Goal: Book appointment/travel/reservation

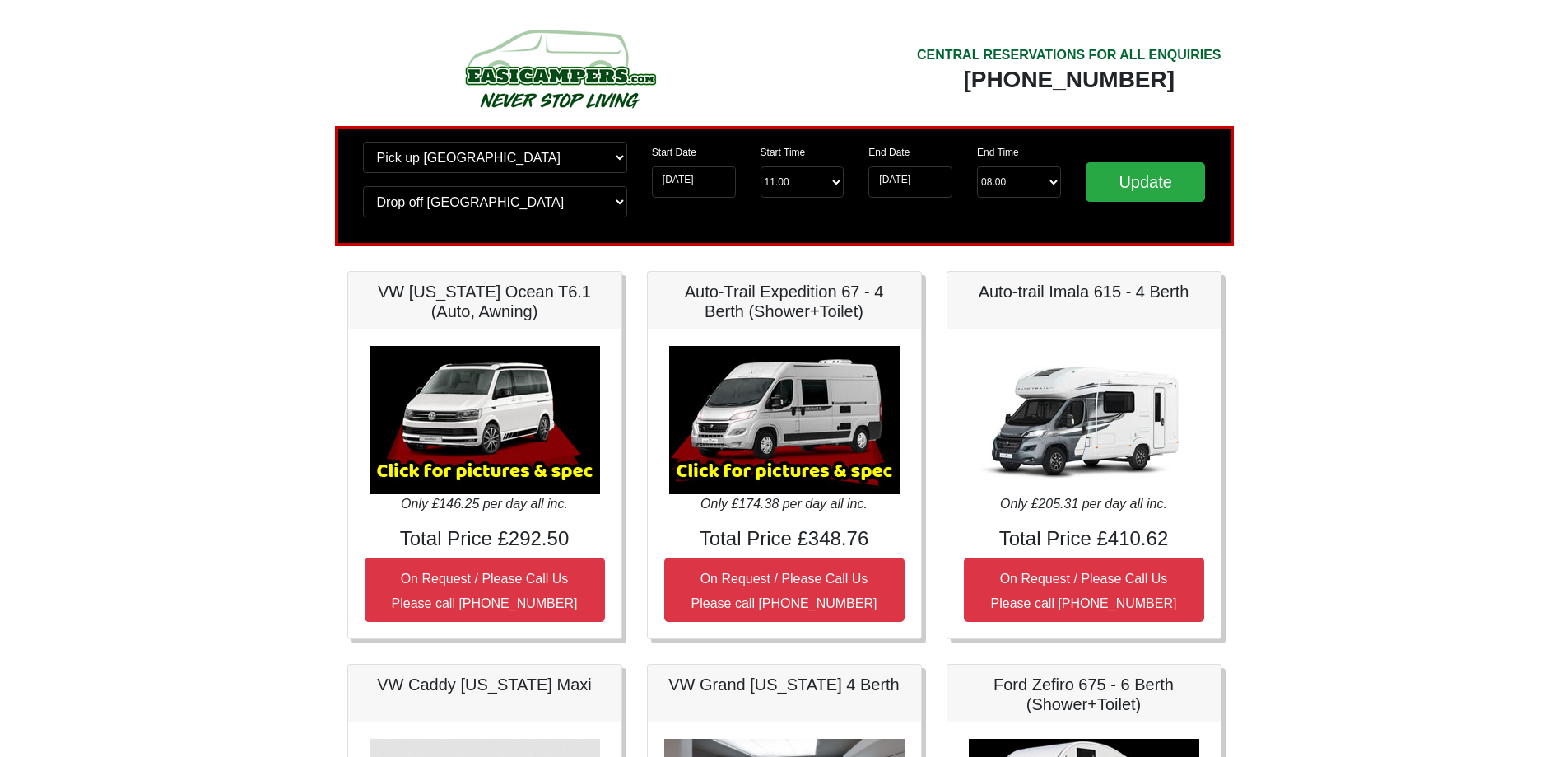
click at [821, 421] on img at bounding box center [785, 421] width 231 height 149
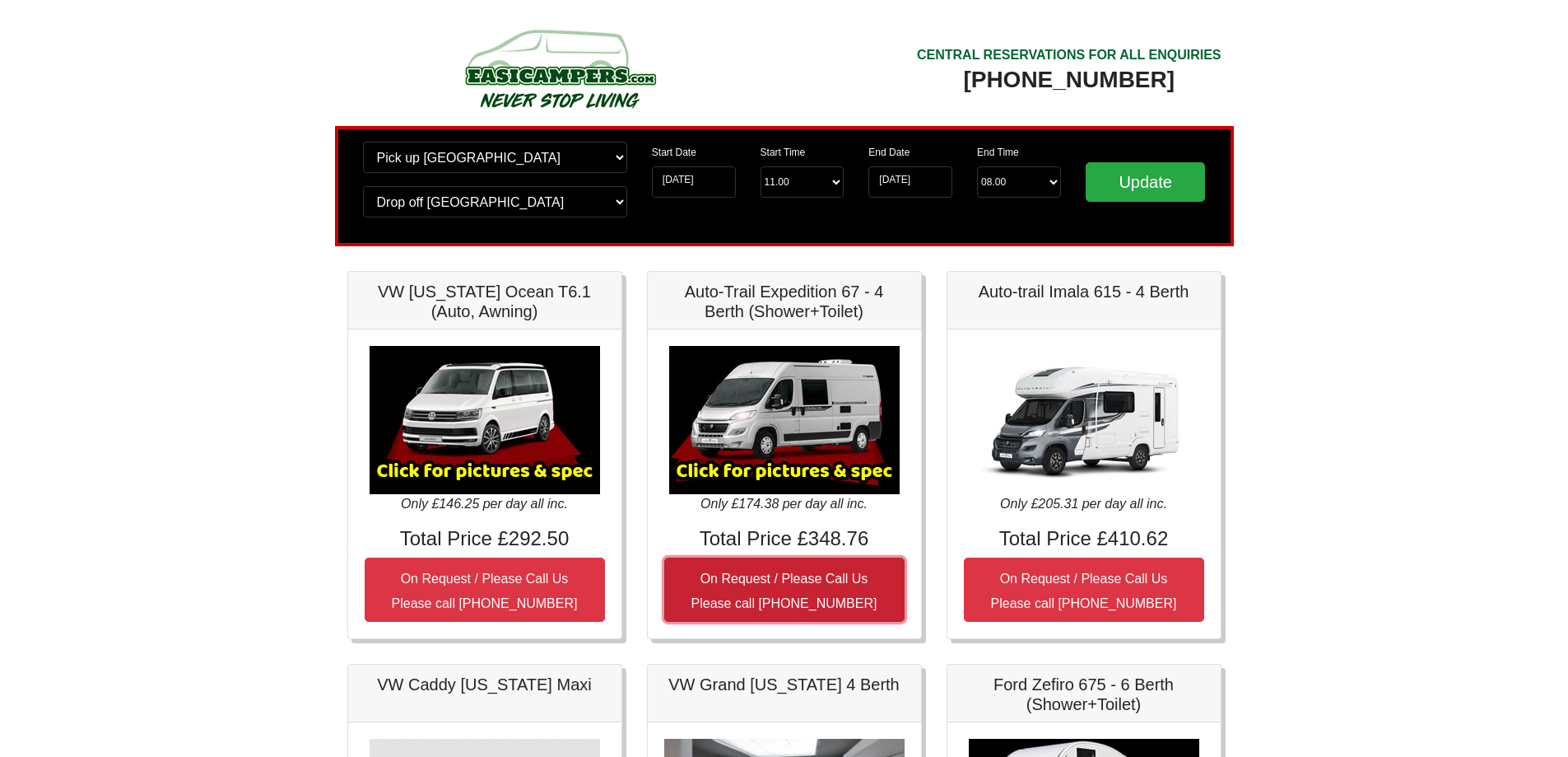
click at [786, 567] on button "On Request / Please Call Us Please call [PHONE_NUMBER]" at bounding box center [785, 590] width 240 height 65
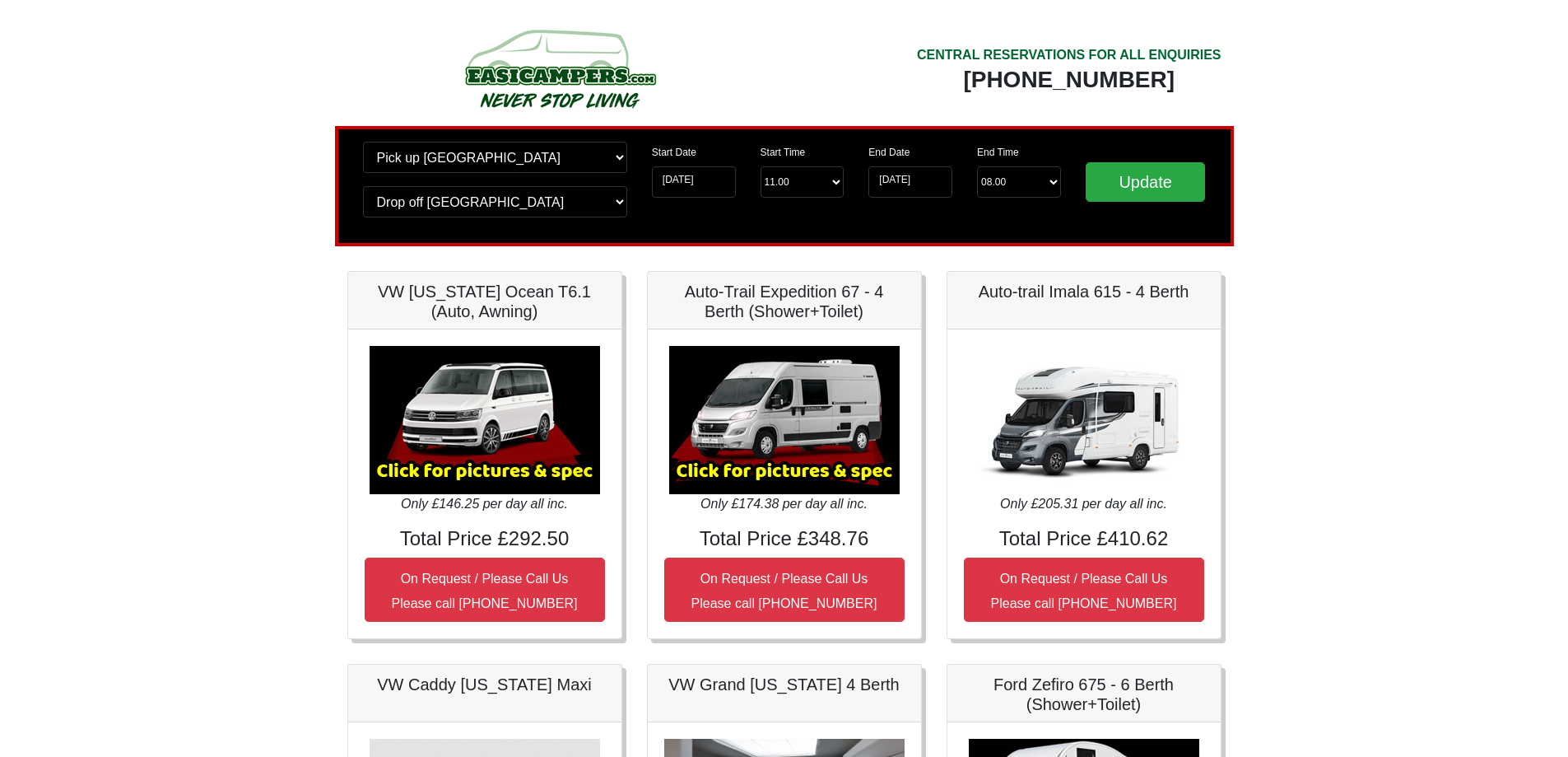
click at [776, 370] on img at bounding box center [785, 421] width 231 height 149
click at [795, 293] on h5 "Auto-Trail Expedition 67 - 4 Berth (Shower+Toilet)" at bounding box center [785, 301] width 240 height 39
click at [804, 328] on div "Auto-Trail Expedition 67 - 4 Berth (Shower+Toilet)" at bounding box center [785, 300] width 274 height 58
click at [785, 424] on img at bounding box center [785, 421] width 231 height 149
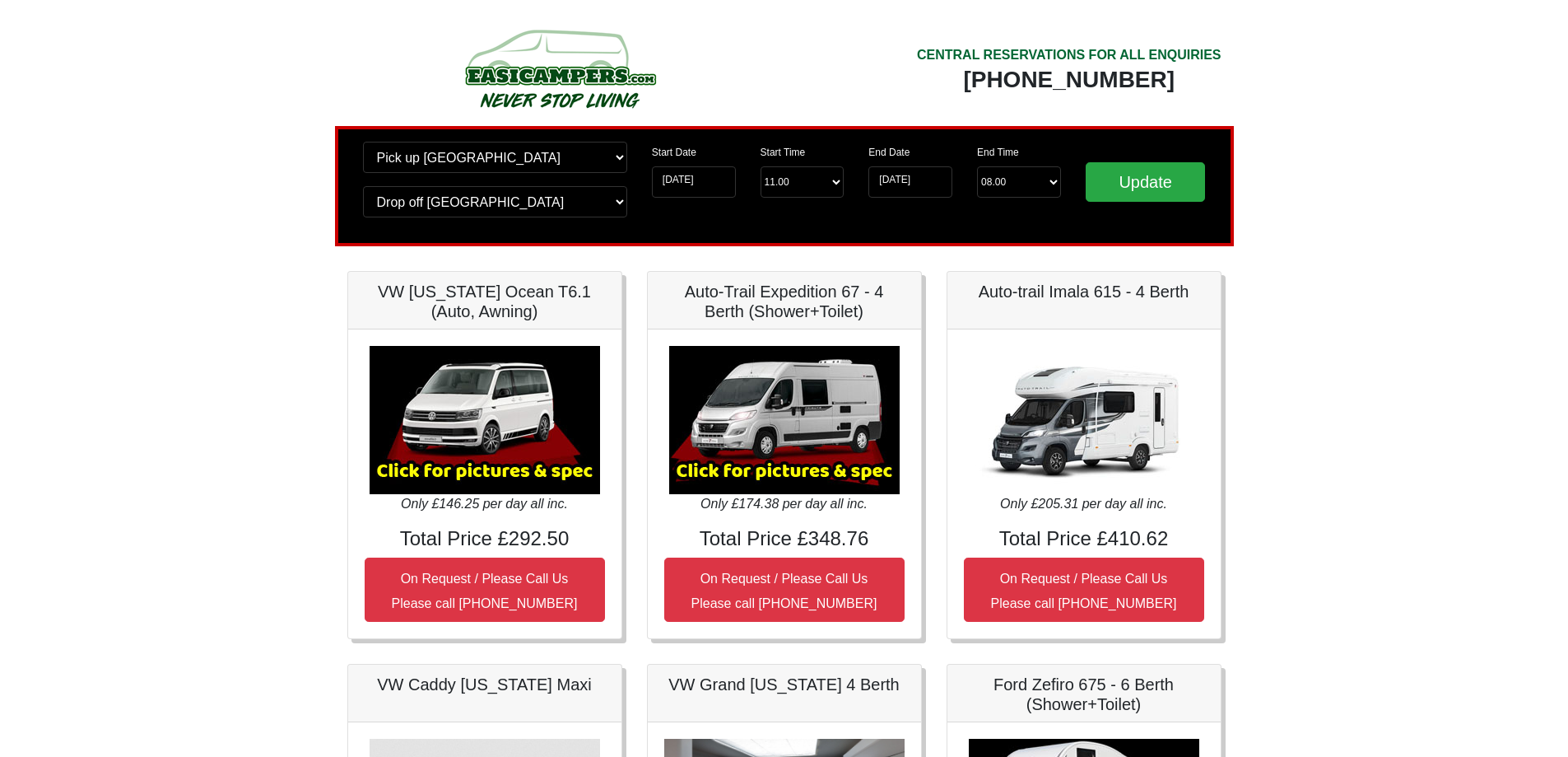
click at [785, 424] on img at bounding box center [785, 421] width 231 height 149
click at [788, 425] on img at bounding box center [785, 421] width 231 height 149
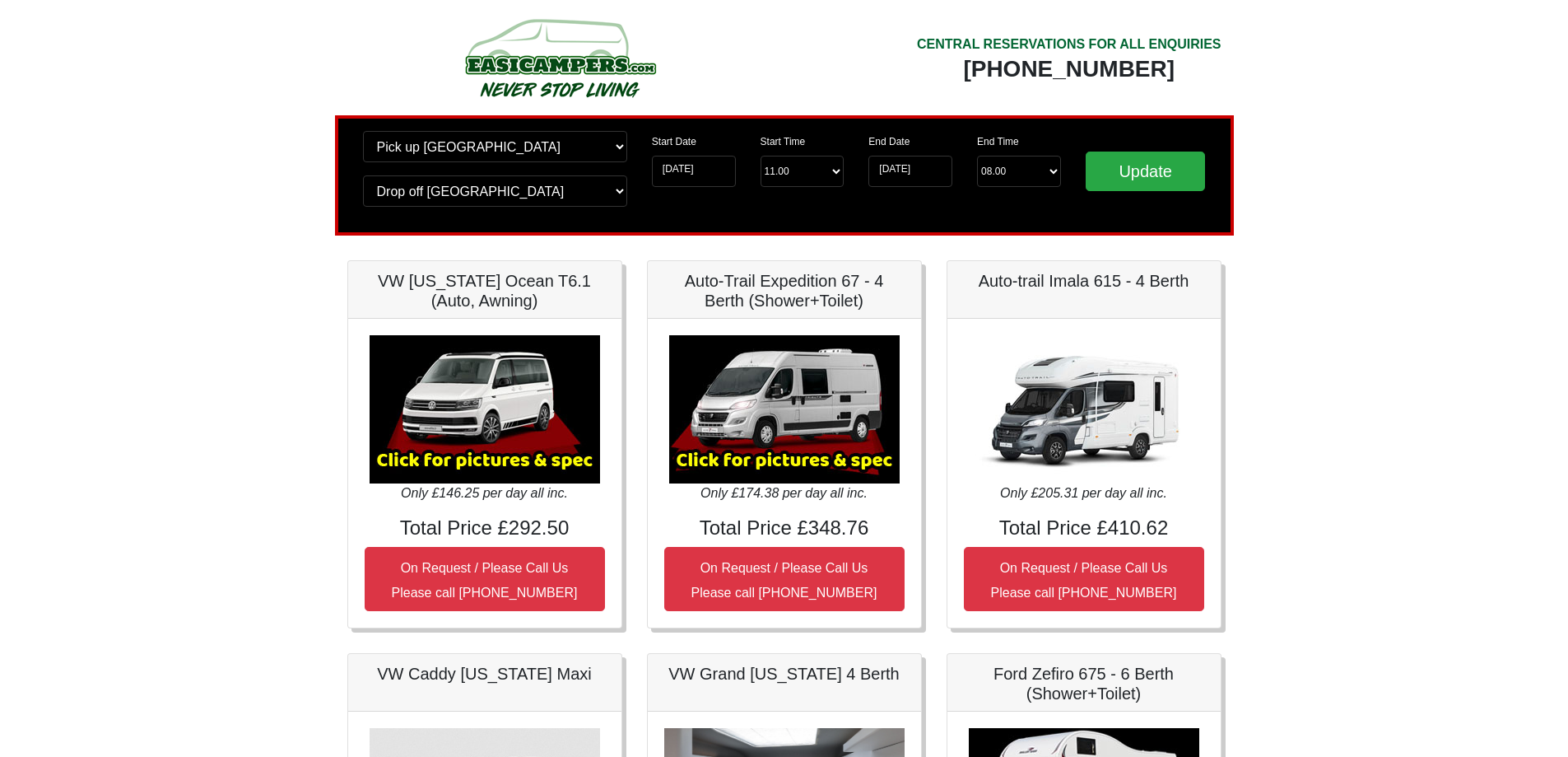
scroll to position [82, 0]
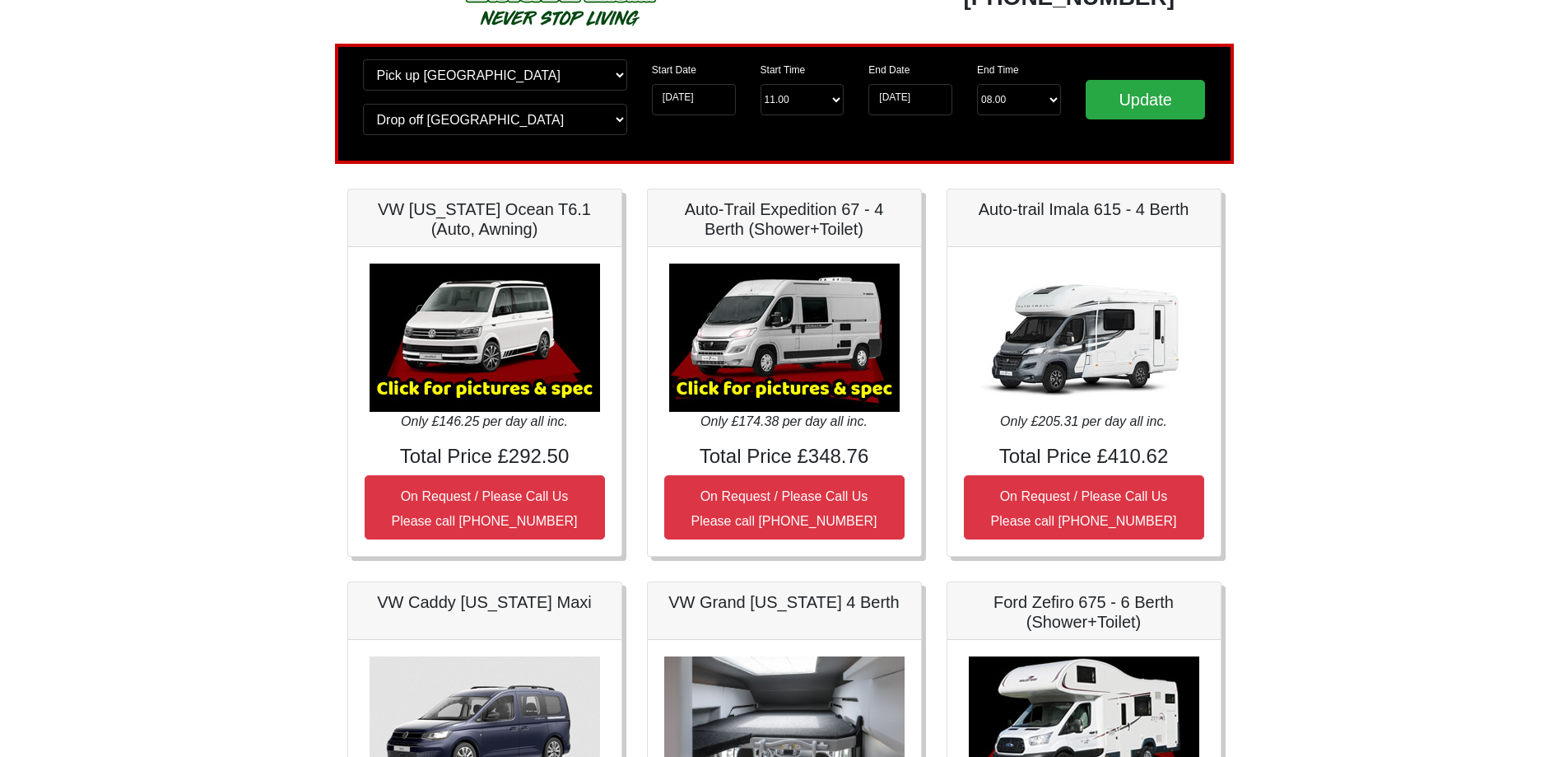
click at [812, 382] on img at bounding box center [785, 337] width 231 height 149
click at [810, 382] on img at bounding box center [785, 337] width 231 height 149
click at [822, 415] on icon "Only £174.38 per day all inc." at bounding box center [784, 422] width 167 height 14
click at [721, 425] on icon "Only £174.38 per day all inc." at bounding box center [784, 422] width 167 height 14
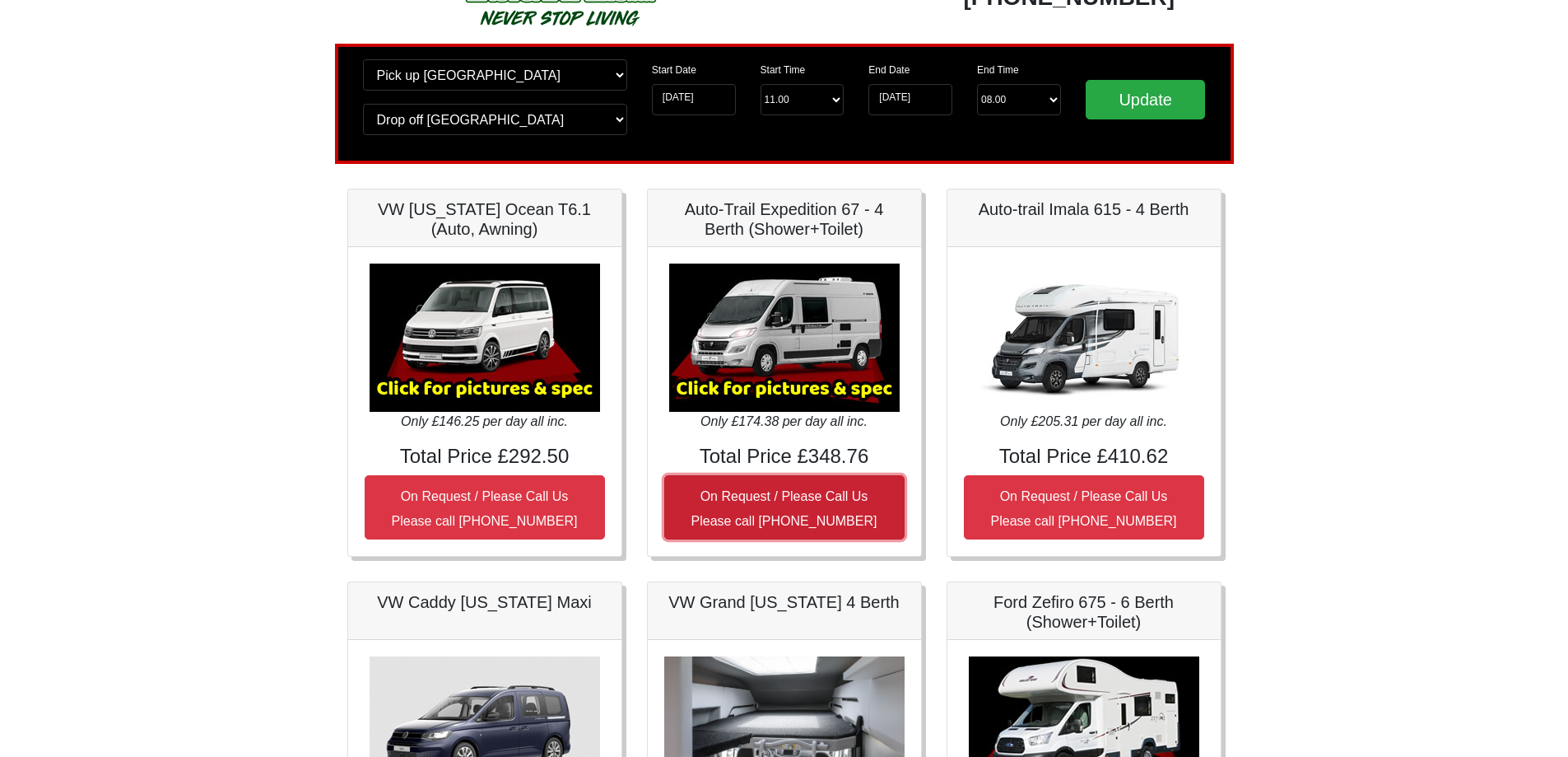
click at [785, 509] on button "On Request / Please Call Us Please call [PHONE_NUMBER]" at bounding box center [785, 508] width 240 height 65
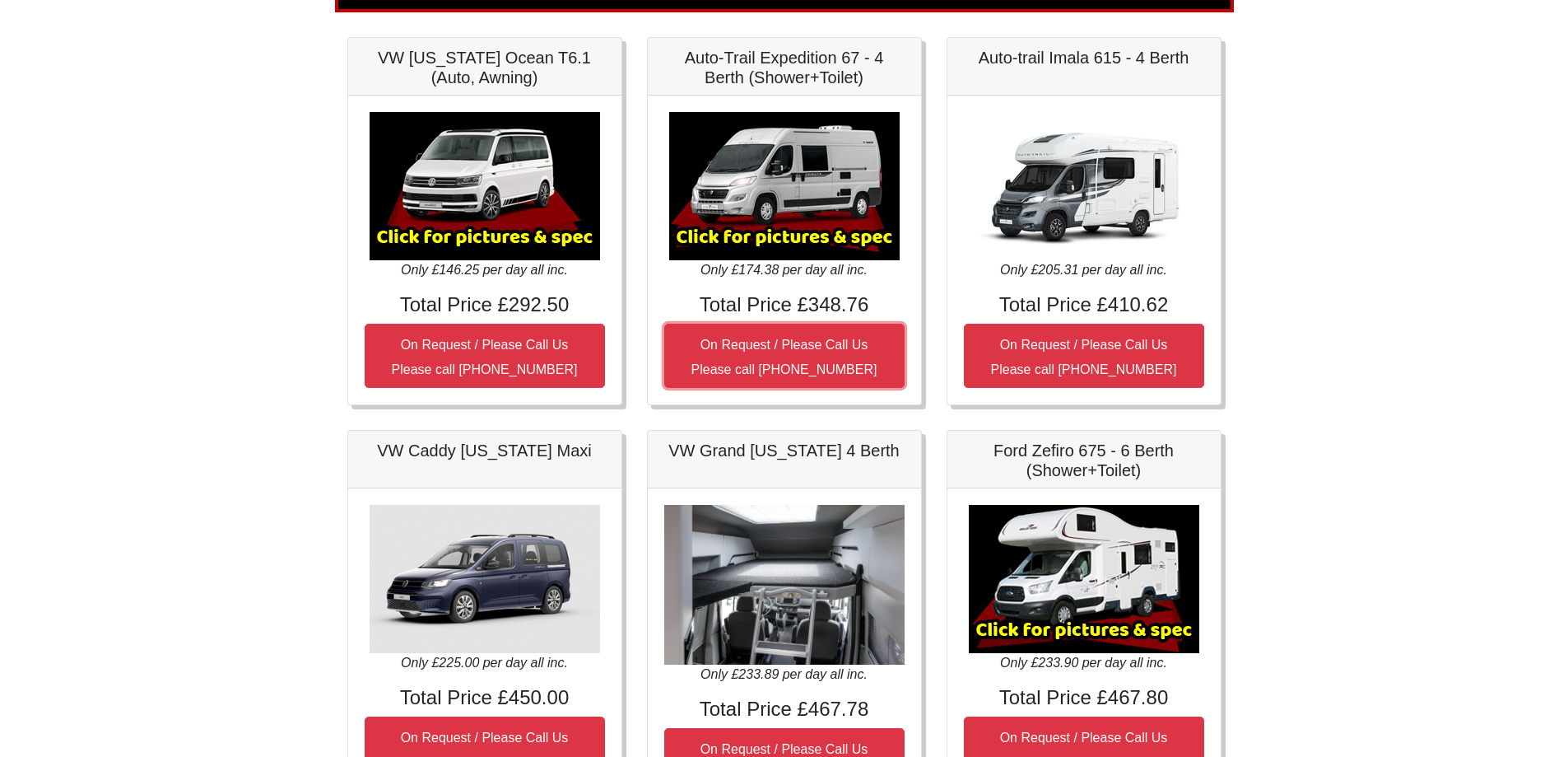
scroll to position [247, 0]
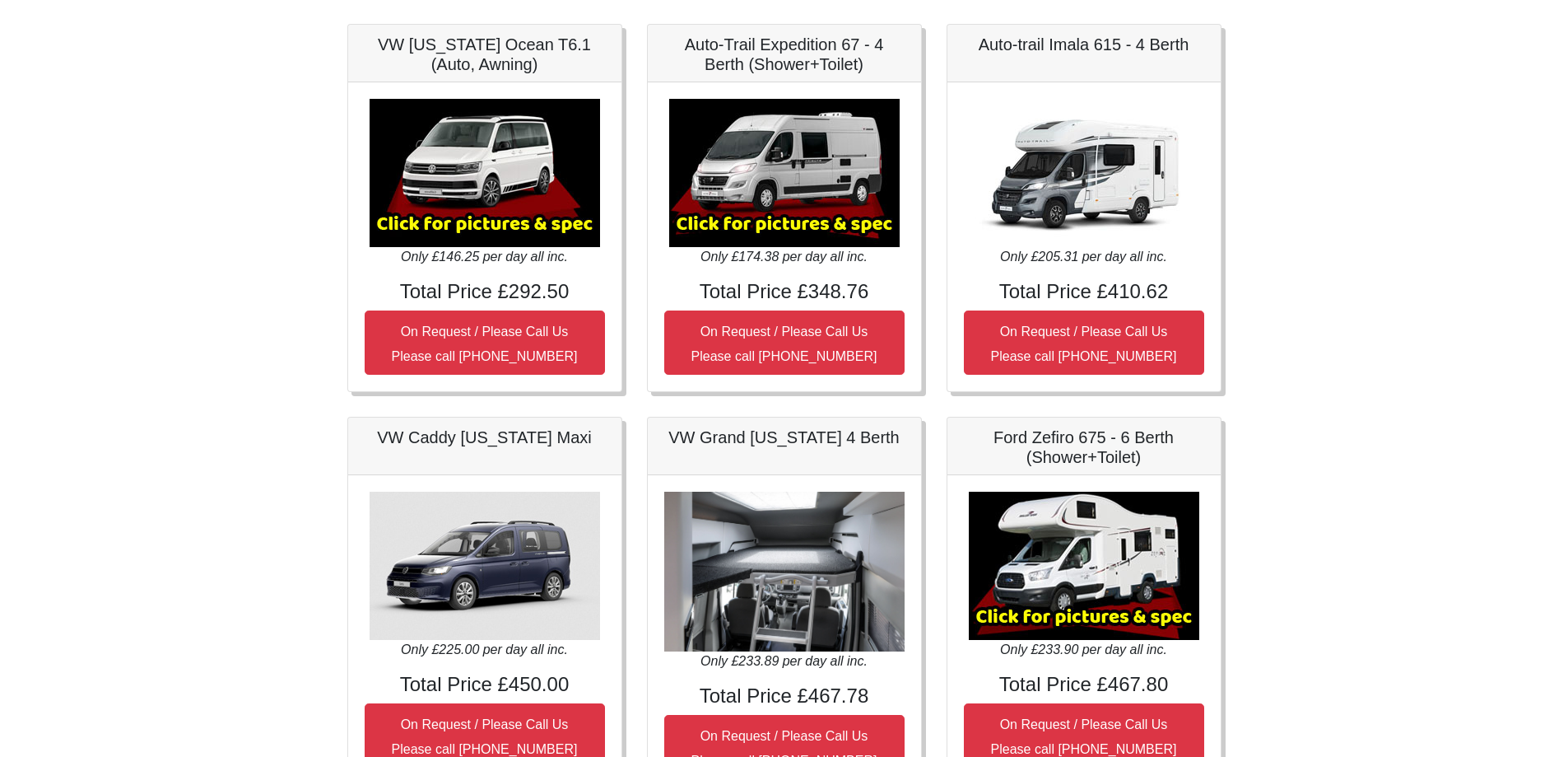
click at [1133, 546] on img at bounding box center [1084, 566] width 231 height 149
click at [923, 560] on div "VW Grand [US_STATE] 4 Berth Only £233.89 per day all inc. Total Price £467.78 O…" at bounding box center [784, 606] width 300 height 379
click at [831, 562] on img at bounding box center [785, 572] width 240 height 160
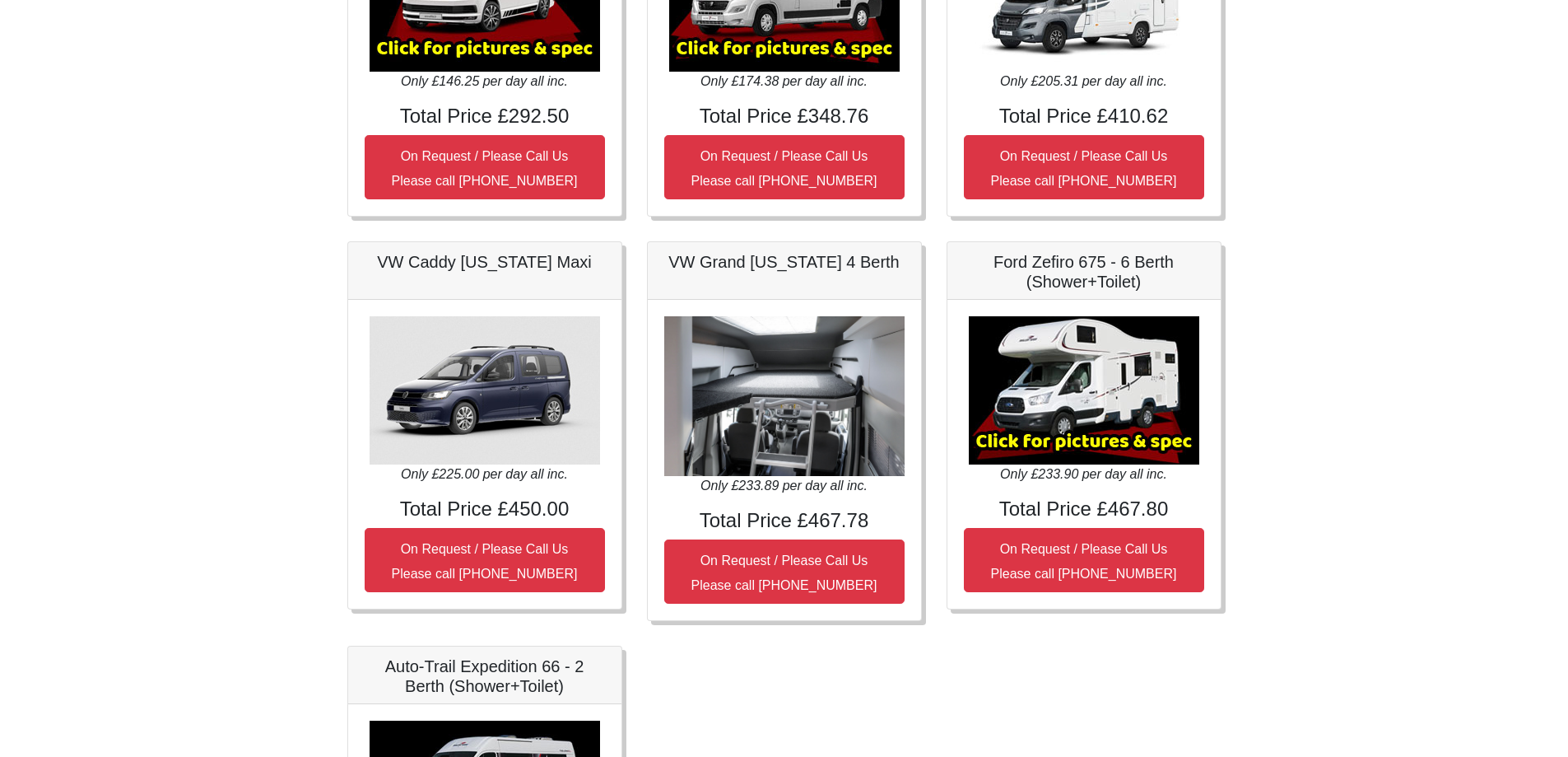
scroll to position [0, 0]
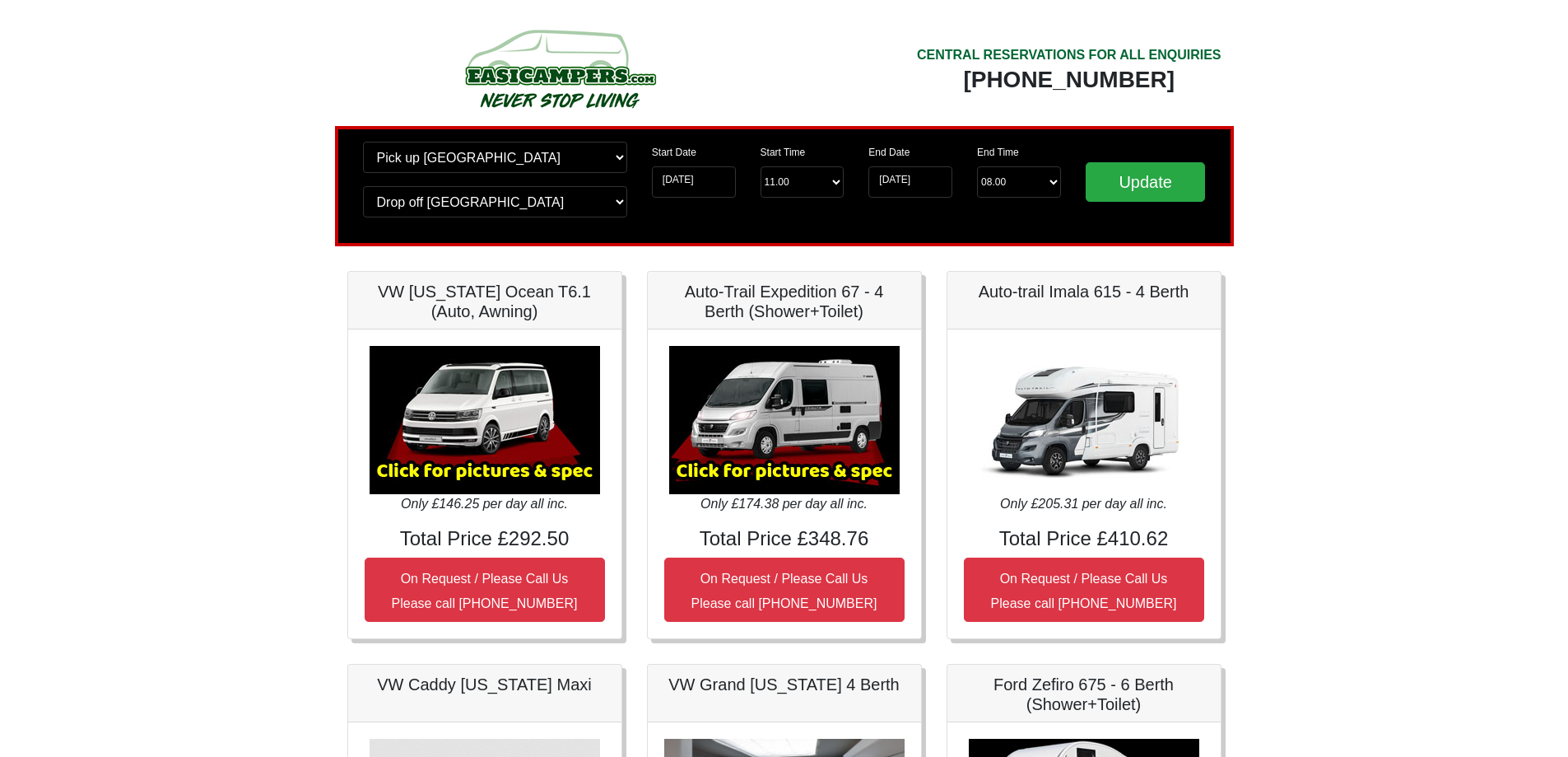
click at [833, 487] on img at bounding box center [785, 421] width 231 height 149
click at [832, 482] on img at bounding box center [785, 421] width 231 height 149
click at [773, 429] on img at bounding box center [785, 421] width 231 height 149
click at [748, 461] on img at bounding box center [785, 421] width 231 height 149
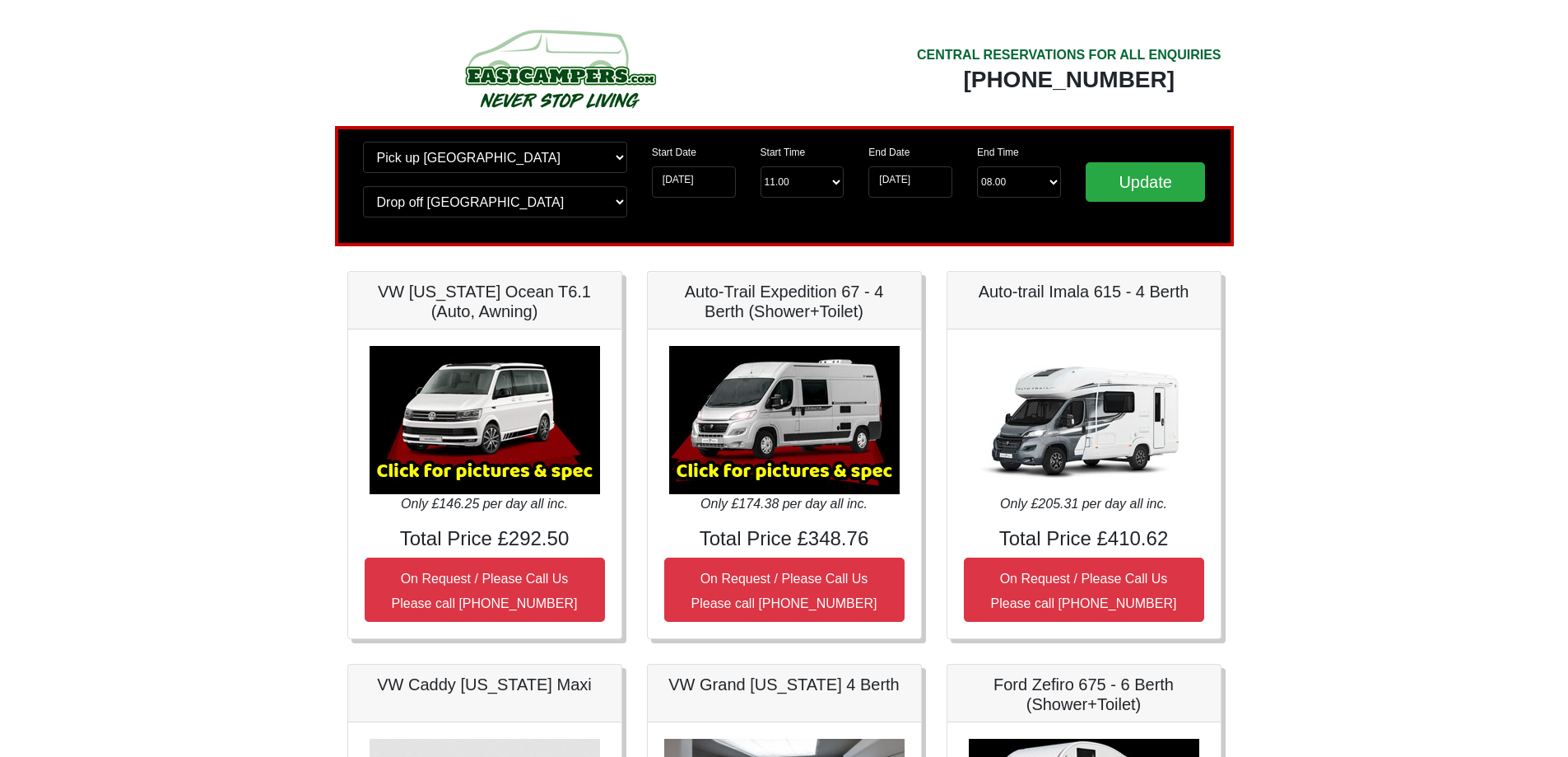
click at [743, 465] on img at bounding box center [785, 421] width 231 height 149
drag, startPoint x: 743, startPoint y: 465, endPoint x: 736, endPoint y: 472, distance: 9.9
click at [743, 467] on img at bounding box center [785, 421] width 231 height 149
click at [732, 475] on img at bounding box center [785, 421] width 231 height 149
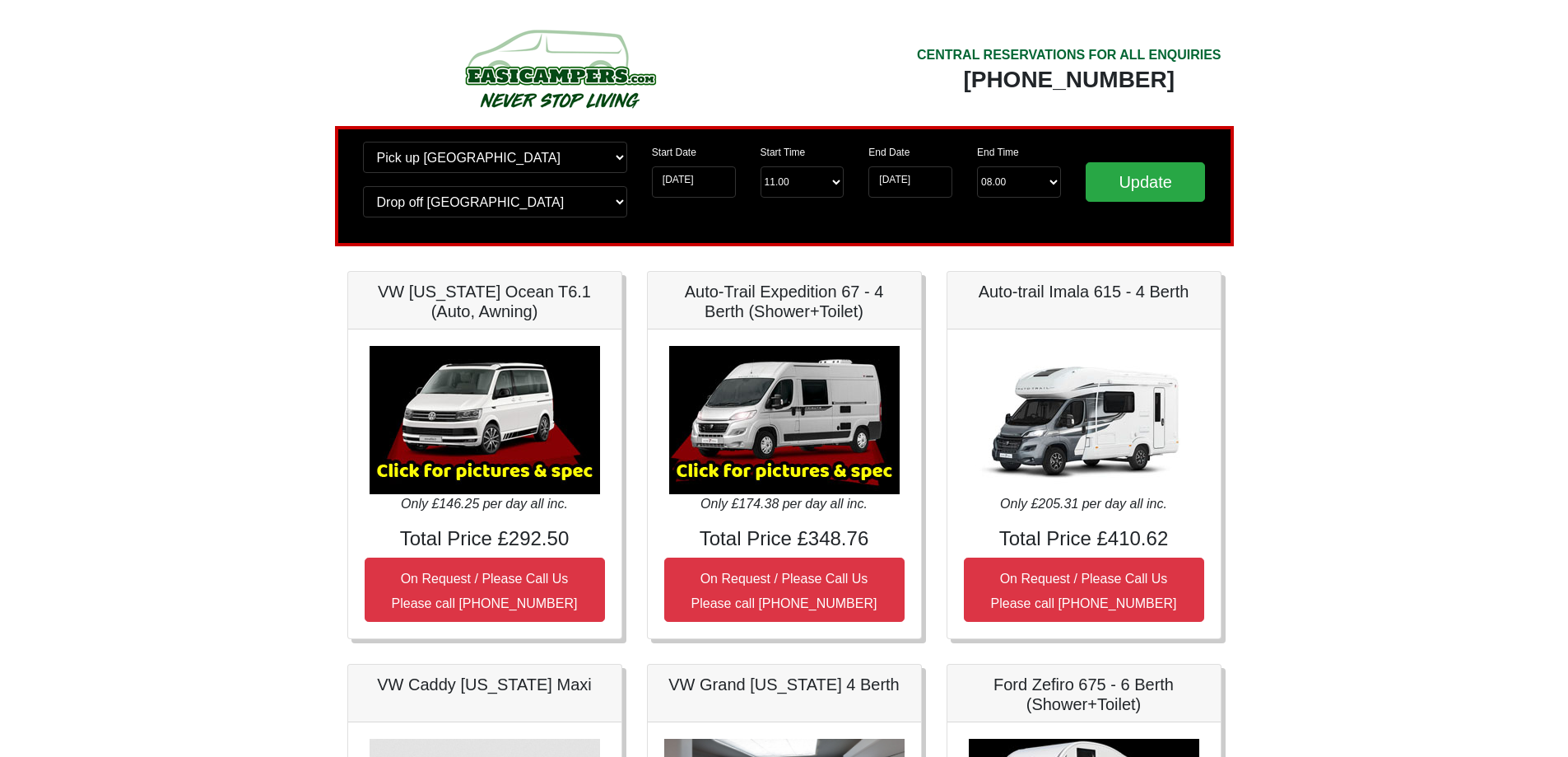
click at [732, 476] on img at bounding box center [785, 421] width 231 height 149
click at [737, 476] on img at bounding box center [785, 421] width 231 height 149
click at [737, 477] on img at bounding box center [785, 421] width 231 height 149
click at [736, 478] on img at bounding box center [785, 421] width 231 height 149
drag, startPoint x: 736, startPoint y: 478, endPoint x: 770, endPoint y: 456, distance: 40.5
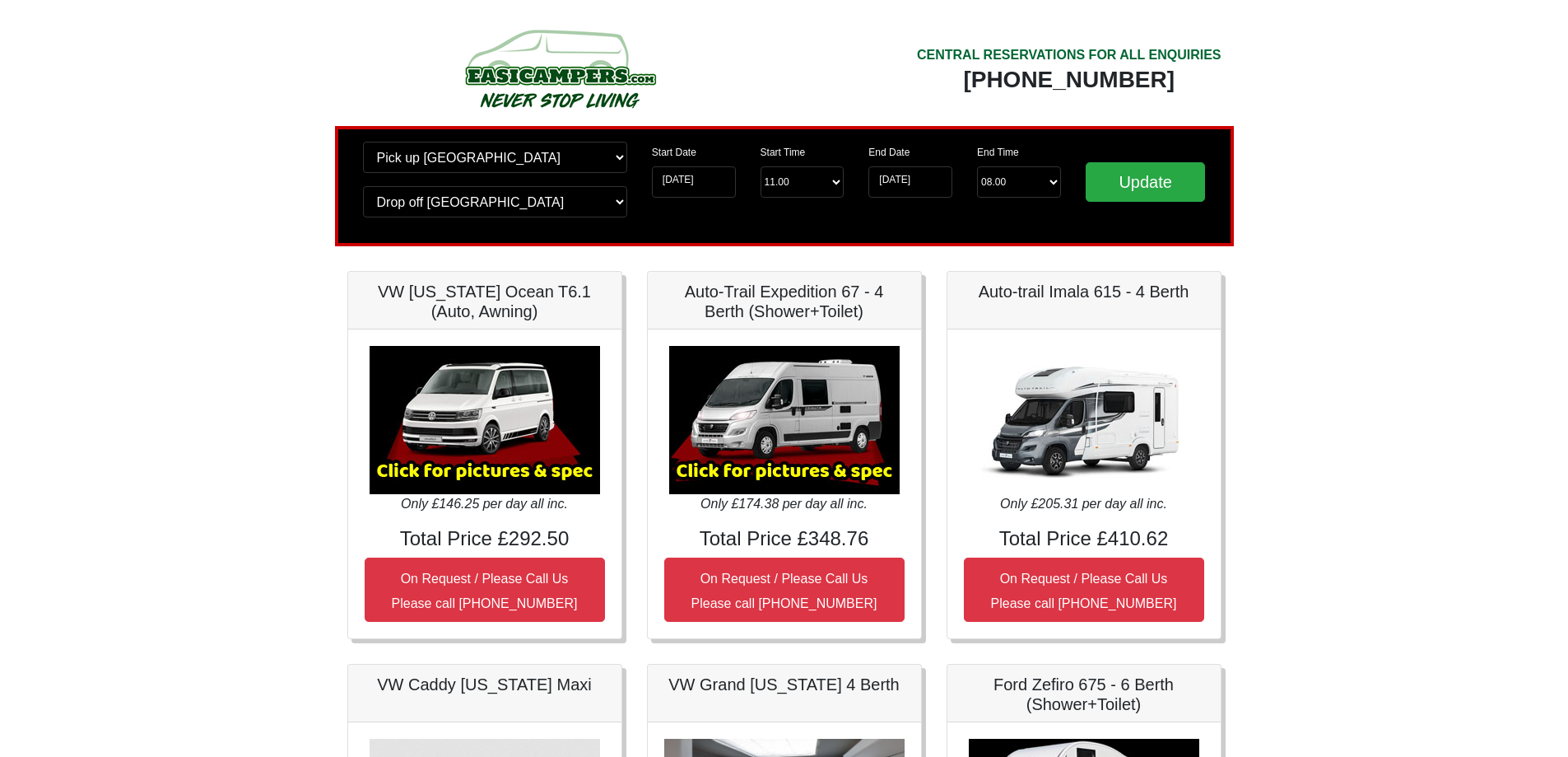
click at [771, 456] on img at bounding box center [785, 421] width 231 height 149
click at [780, 516] on div "Only £174.38 per day all inc. Total Price £348.76 On Request / Please Call Us P…" at bounding box center [785, 484] width 274 height 309
click at [785, 538] on h4 "Total Price £348.76" at bounding box center [785, 539] width 240 height 23
click at [1141, 384] on img at bounding box center [1084, 421] width 231 height 149
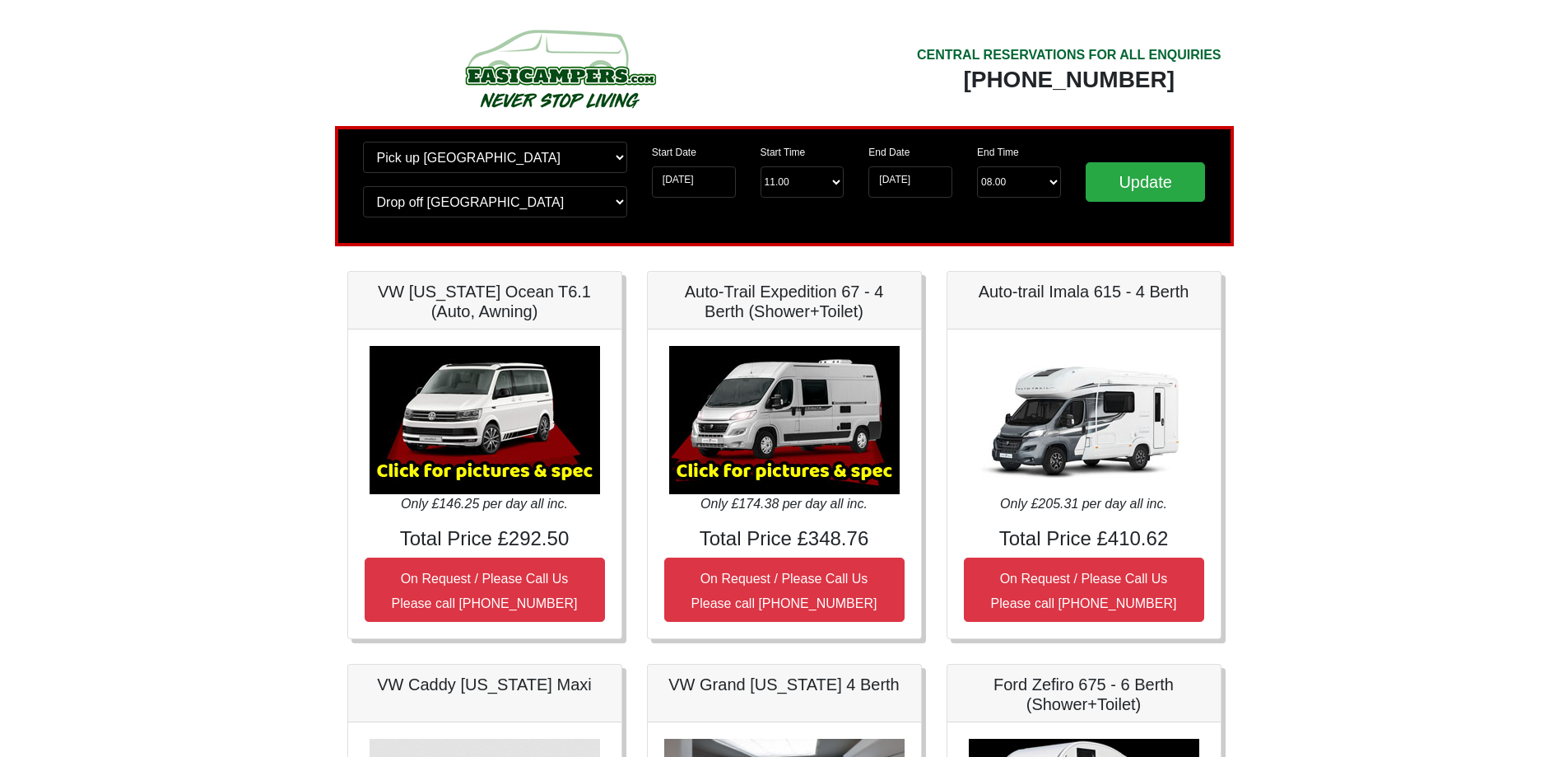
click at [821, 480] on img at bounding box center [785, 421] width 231 height 149
click at [809, 472] on img at bounding box center [785, 421] width 231 height 149
click at [806, 472] on img at bounding box center [785, 421] width 231 height 149
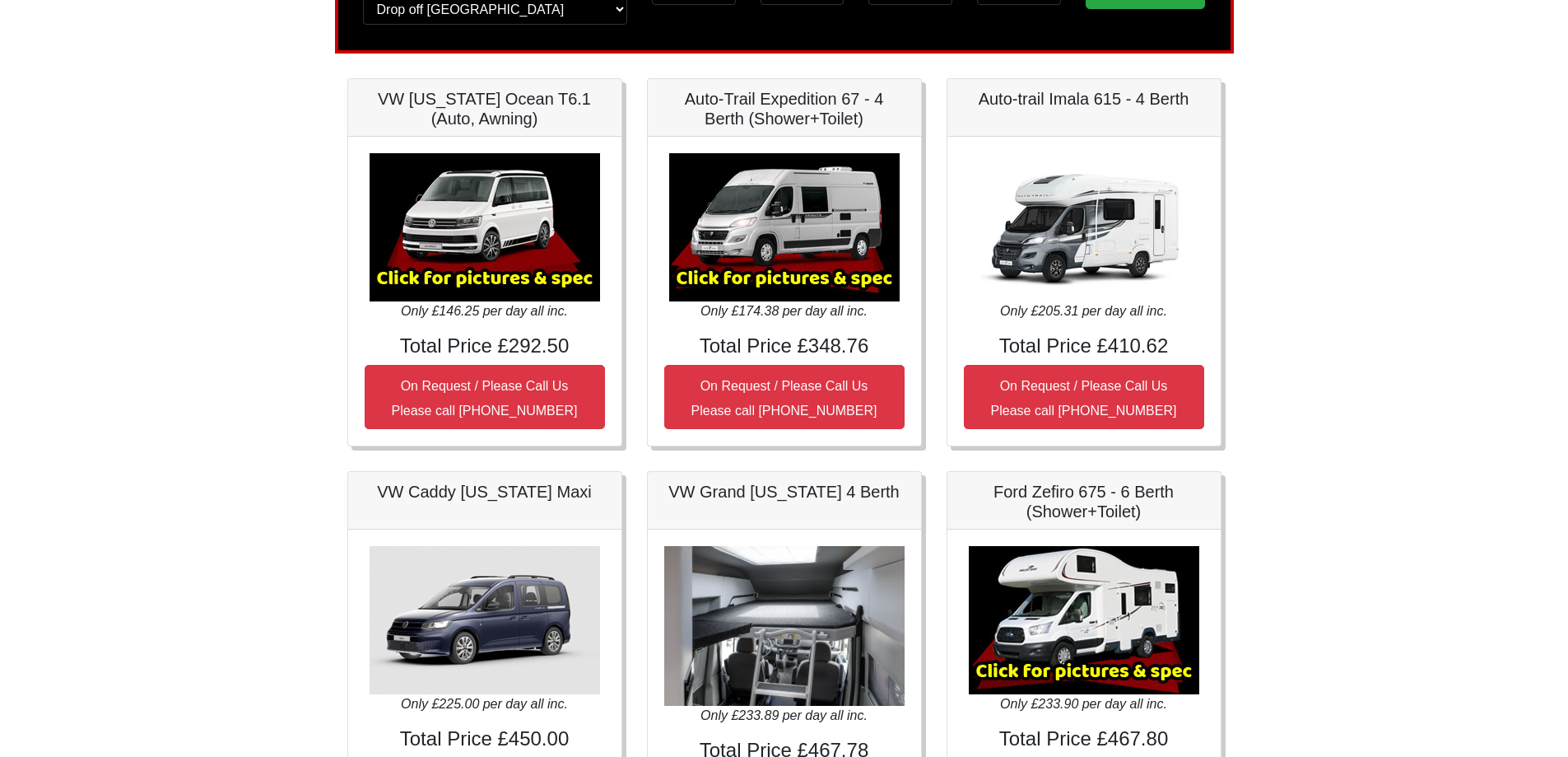
scroll to position [247, 0]
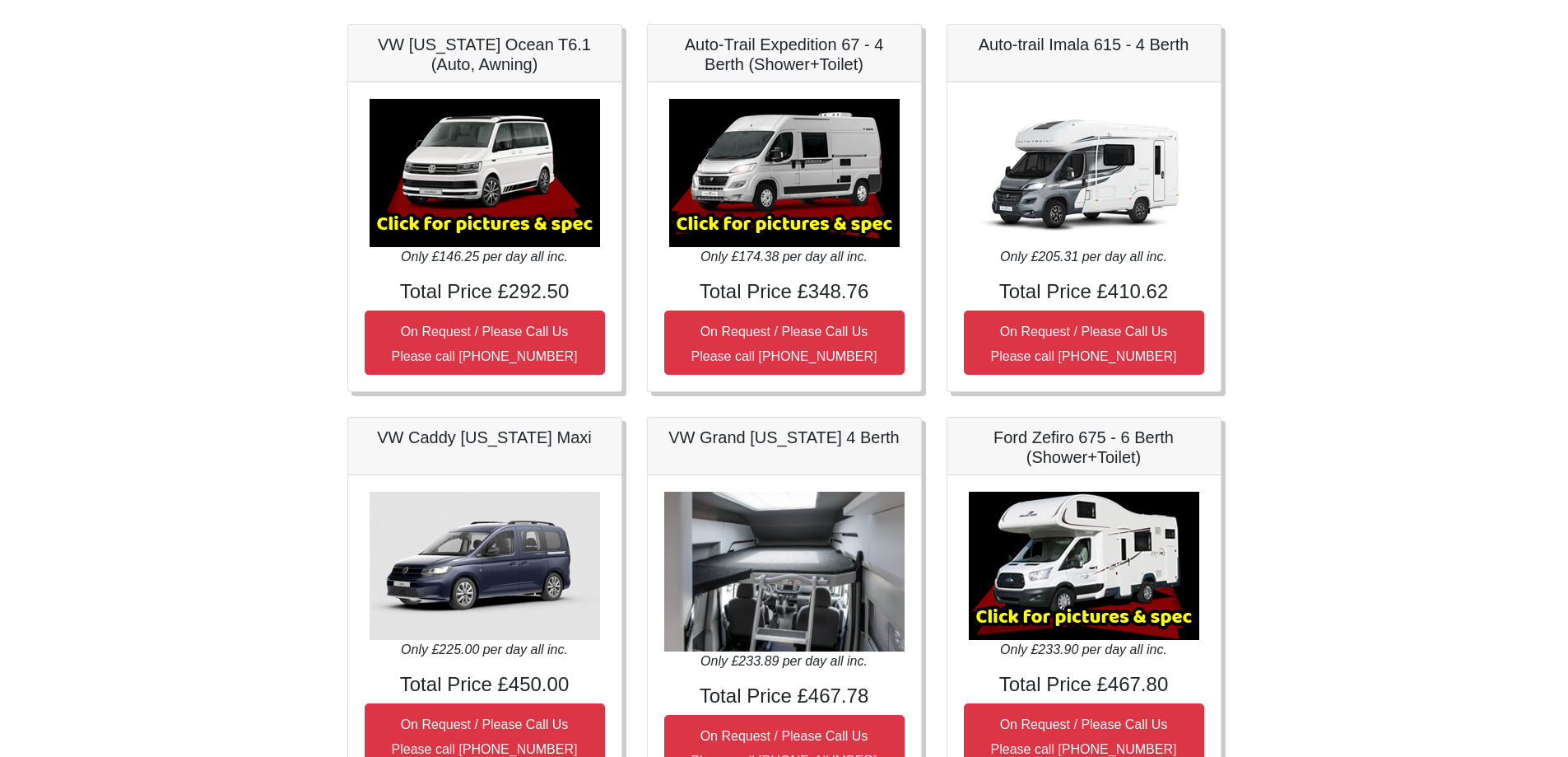
drag, startPoint x: 510, startPoint y: 403, endPoint x: 680, endPoint y: 232, distance: 241.1
click at [516, 398] on div "Fiat 500 3DR Manual Only £45.00 per day all inc. Total Price £90.00 On Request …" at bounding box center [785, 618] width 899 height 1190
click at [774, 66] on h5 "Auto-Trail Expedition 67 - 4 Berth (Shower+Toilet)" at bounding box center [785, 54] width 240 height 39
click at [620, 69] on div "VW [US_STATE] Ocean T6.1 (Auto, Awning)" at bounding box center [485, 53] width 274 height 58
click at [584, 64] on h5 "VW [US_STATE] Ocean T6.1 (Auto, Awning)" at bounding box center [485, 54] width 240 height 39
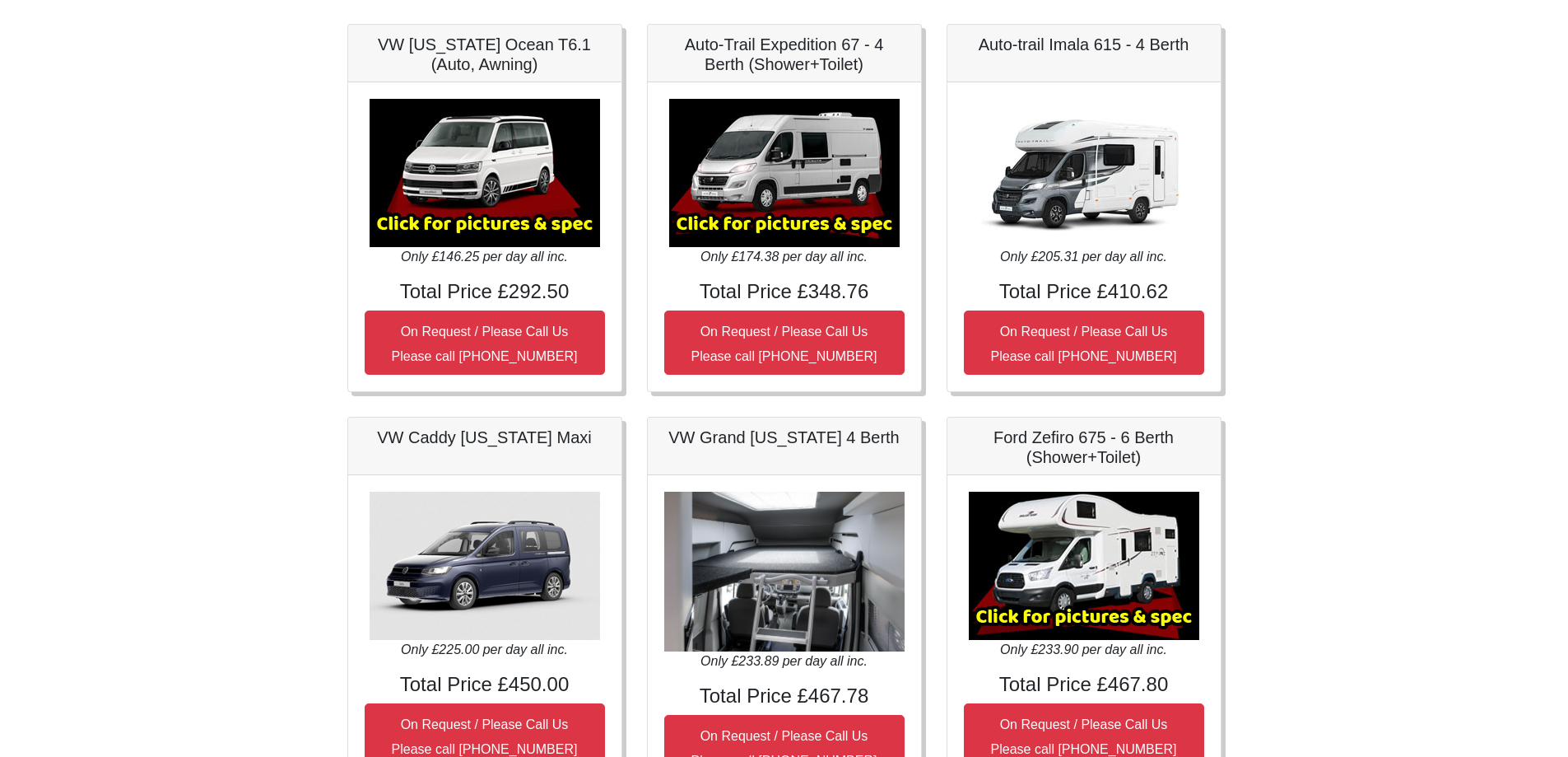
drag, startPoint x: 635, startPoint y: 58, endPoint x: 679, endPoint y: 85, distance: 51.6
click at [638, 58] on div "Auto-Trail Expedition 67 - 4 Berth (Shower+Toilet) Only £174.38 per day all inc…" at bounding box center [784, 207] width 300 height 368
click at [701, 102] on img at bounding box center [785, 173] width 231 height 149
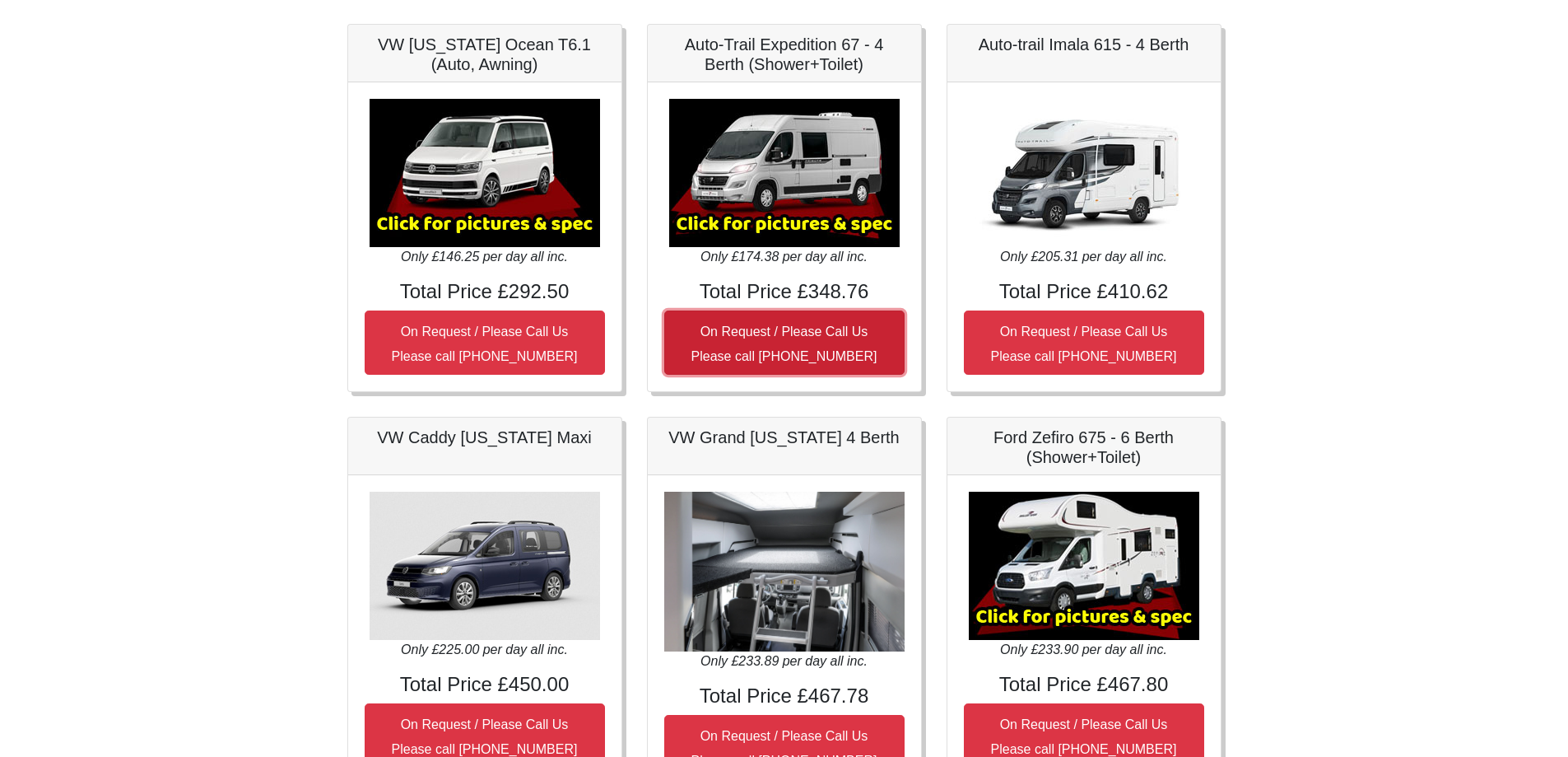
click at [782, 325] on small "On Request / Please Call Us Please call [PHONE_NUMBER]" at bounding box center [784, 344] width 186 height 39
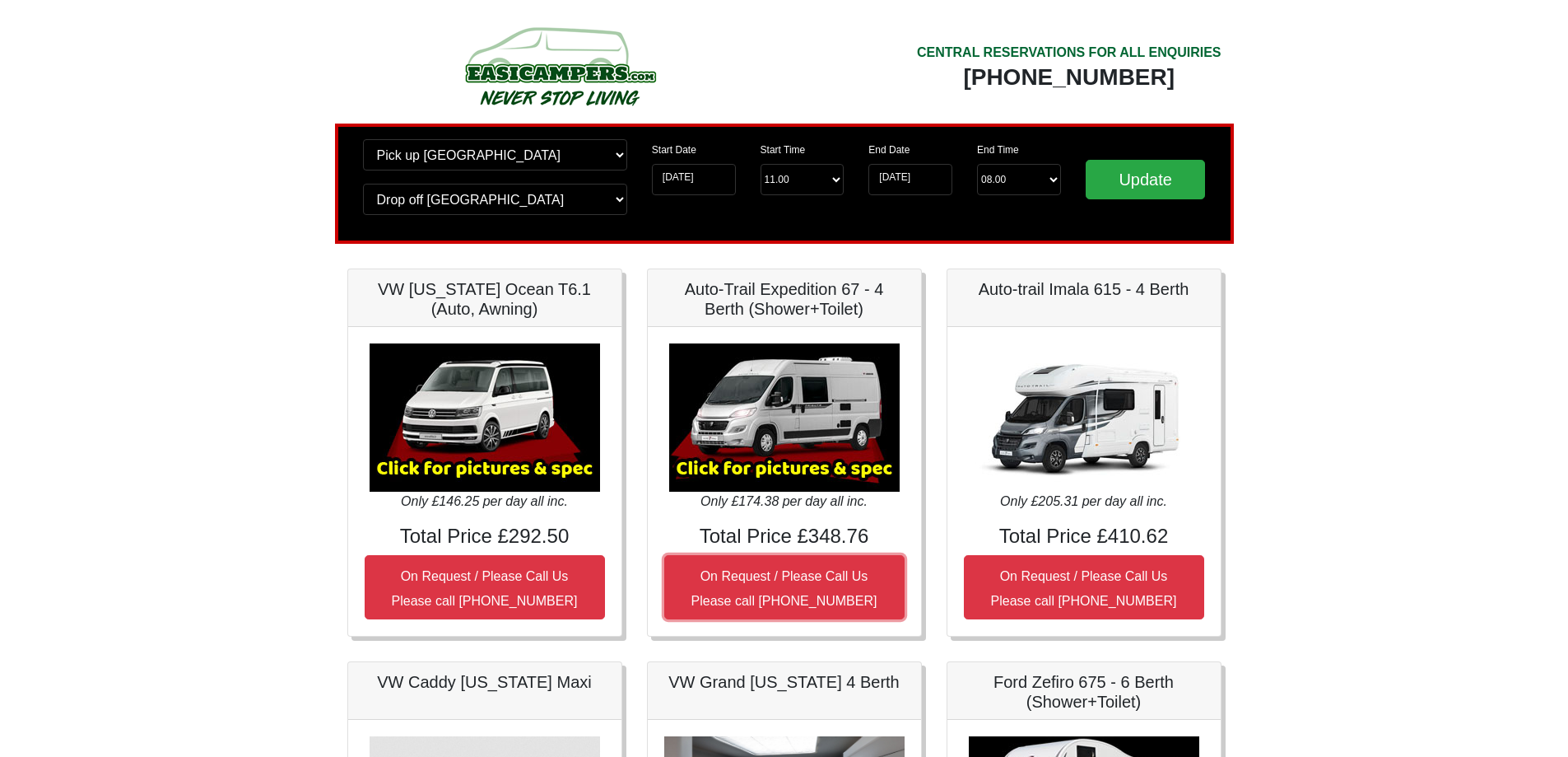
scroll to position [0, 0]
